Goal: Task Accomplishment & Management: Manage account settings

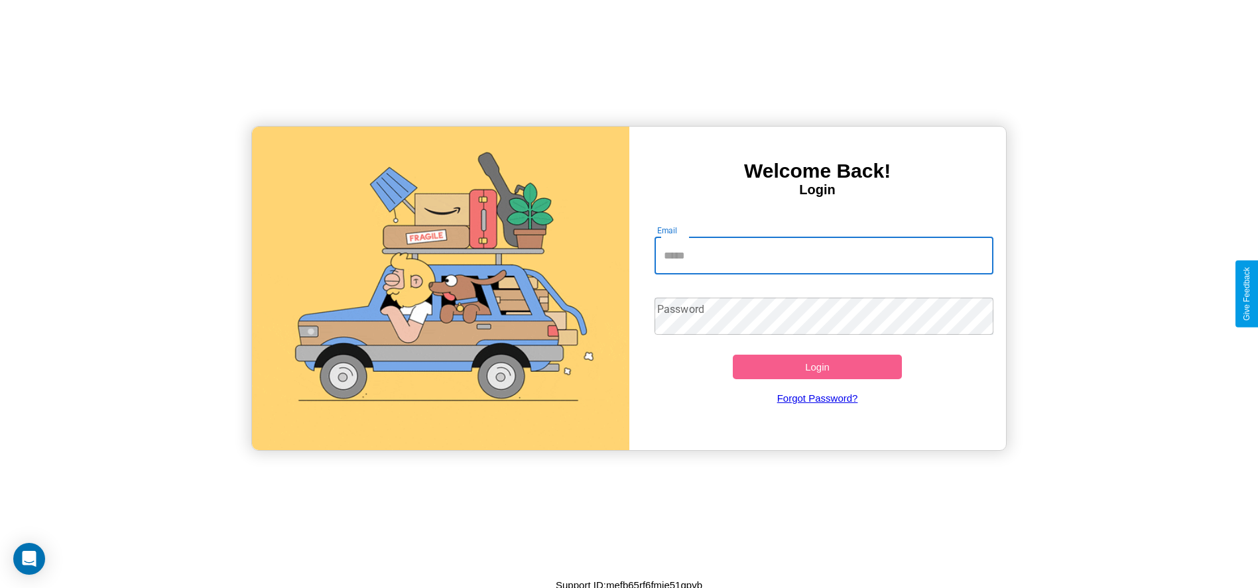
click at [823, 255] on input "Email" at bounding box center [823, 255] width 339 height 37
type input "**********"
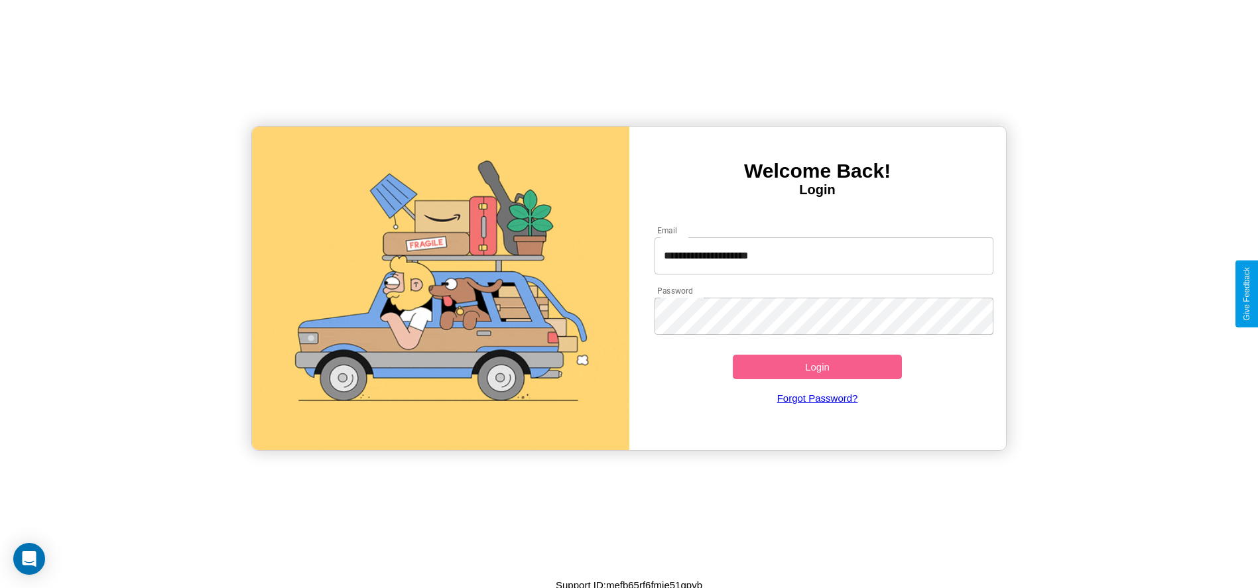
click at [817, 367] on button "Login" at bounding box center [818, 367] width 170 height 25
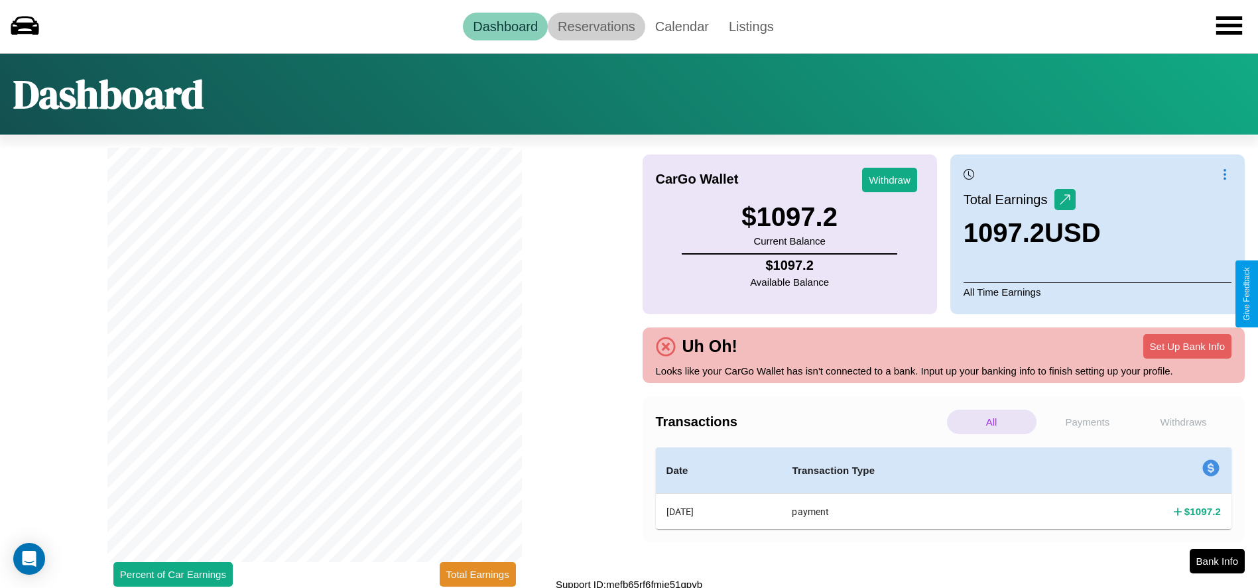
click at [596, 26] on link "Reservations" at bounding box center [596, 27] width 97 height 28
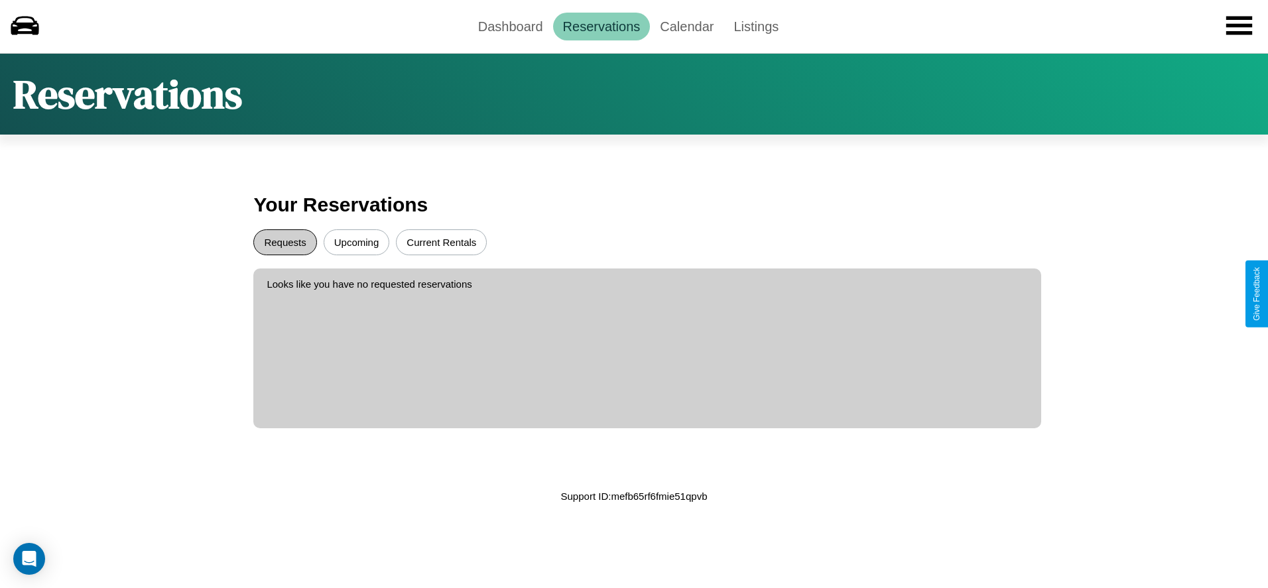
click at [285, 242] on button "Requests" at bounding box center [284, 242] width 63 height 26
click at [356, 242] on button "Upcoming" at bounding box center [357, 242] width 66 height 26
click at [510, 26] on link "Dashboard" at bounding box center [510, 27] width 85 height 28
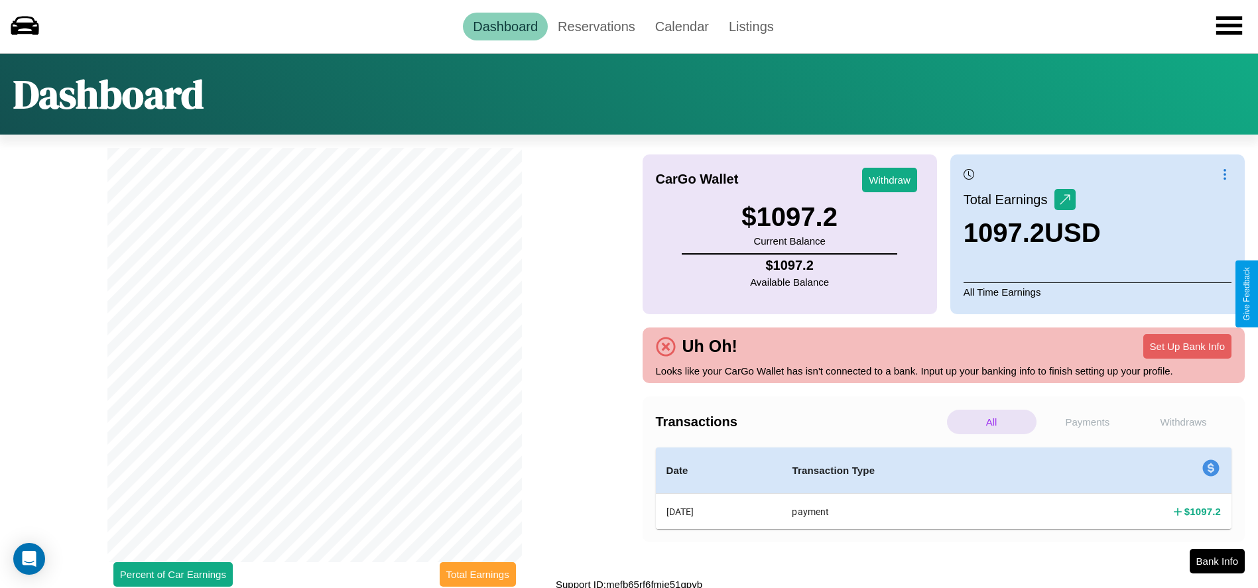
click at [477, 574] on button "Total Earnings" at bounding box center [478, 574] width 76 height 25
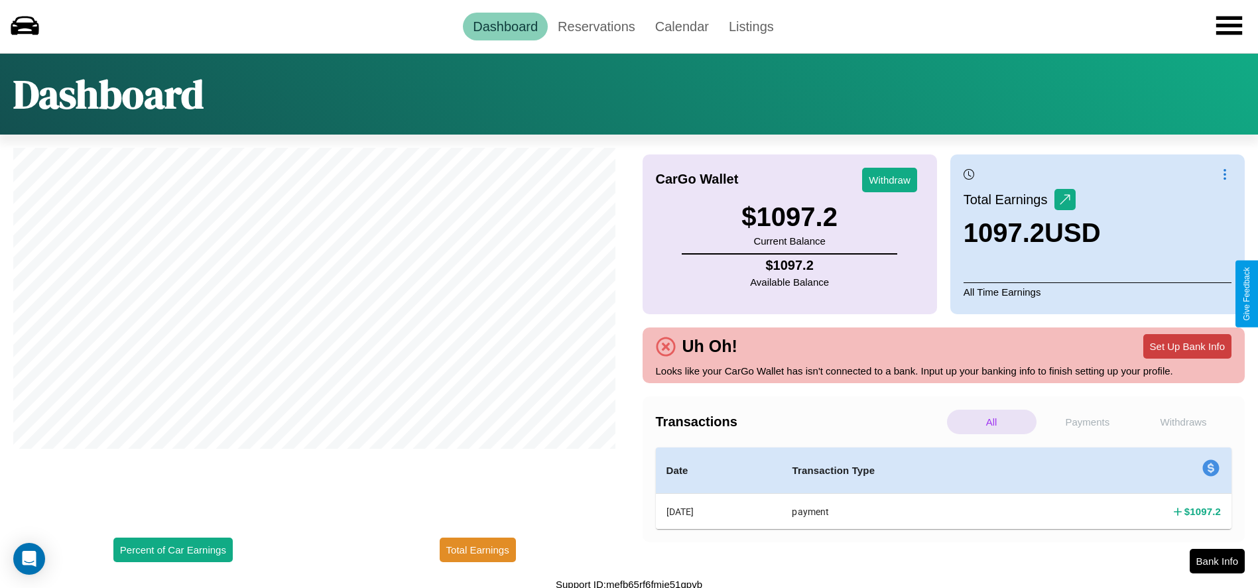
click at [1187, 346] on button "Set Up Bank Info" at bounding box center [1187, 346] width 88 height 25
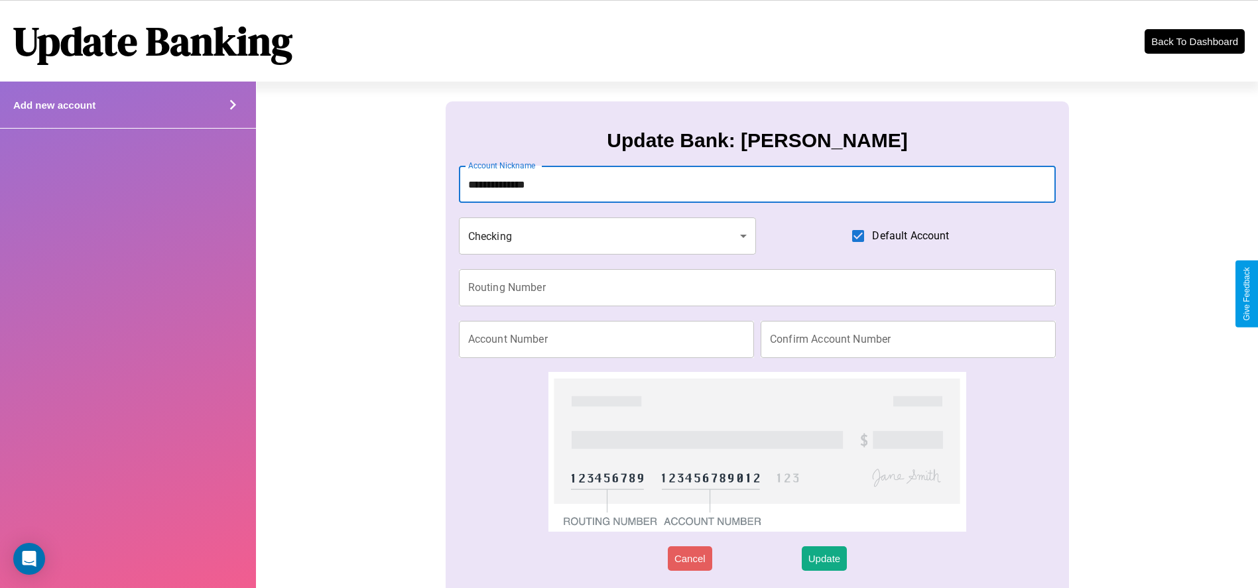
type input "**********"
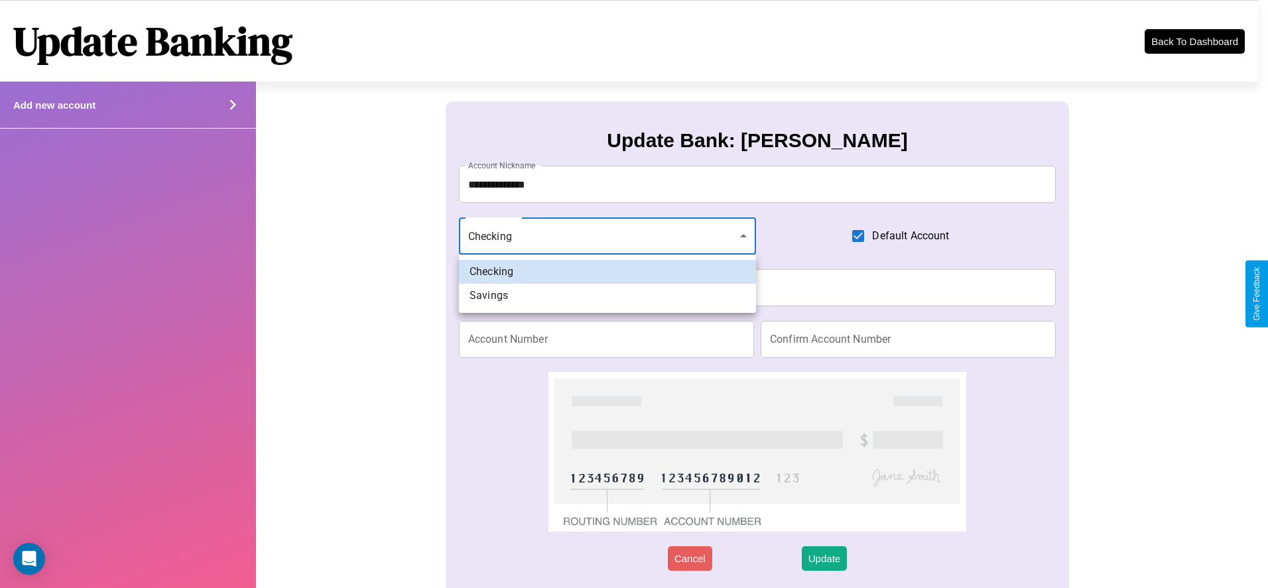
click at [607, 236] on div at bounding box center [634, 294] width 1268 height 588
